Goal: Find contact information: Find contact information

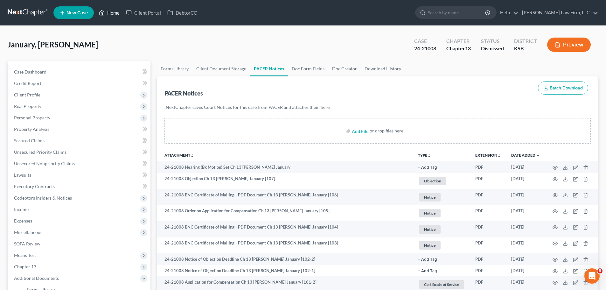
click at [108, 17] on link "Home" at bounding box center [109, 12] width 27 height 11
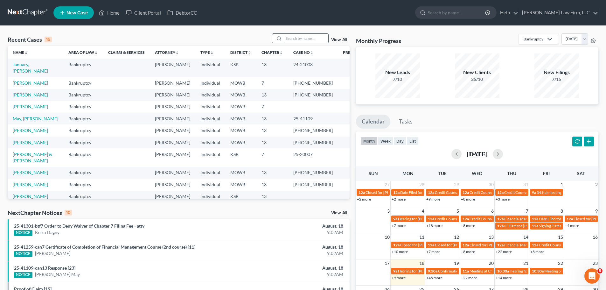
click at [290, 40] on input "search" at bounding box center [306, 38] width 45 height 9
type input "[PERSON_NAME]"
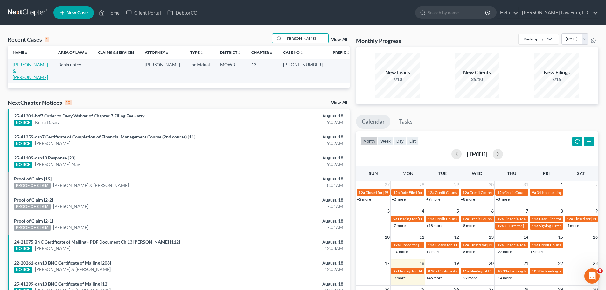
click at [48, 66] on link "[PERSON_NAME] & [PERSON_NAME]" at bounding box center [30, 71] width 35 height 18
select select "4"
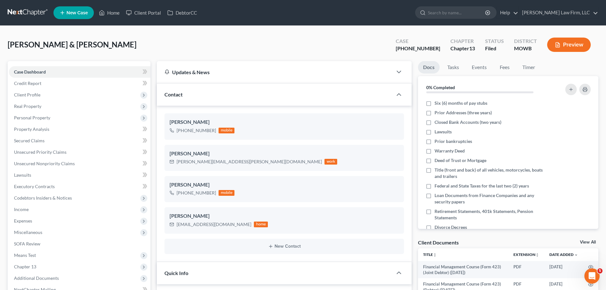
scroll to position [4927, 0]
drag, startPoint x: 213, startPoint y: 196, endPoint x: 184, endPoint y: 197, distance: 29.6
click at [184, 197] on div "[PHONE_NUMBER] mobile" at bounding box center [202, 193] width 65 height 8
copy div "816) 918-6640"
click at [225, 40] on div "[PERSON_NAME] & [PERSON_NAME] Upgraded Case [PHONE_NUMBER] Chapter Chapter 13 S…" at bounding box center [303, 47] width 591 height 28
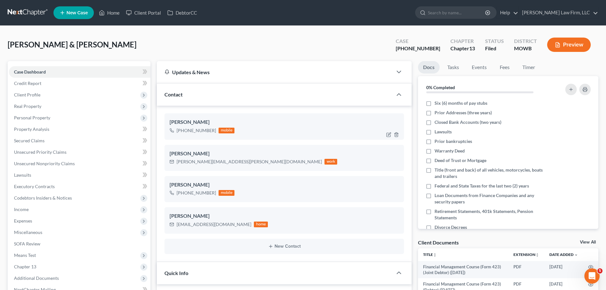
drag, startPoint x: 213, startPoint y: 132, endPoint x: 184, endPoint y: 132, distance: 29.3
click at [184, 132] on div "[PHONE_NUMBER]" at bounding box center [196, 130] width 39 height 6
copy div "816) 982-5075"
